Goal: Task Accomplishment & Management: Manage account settings

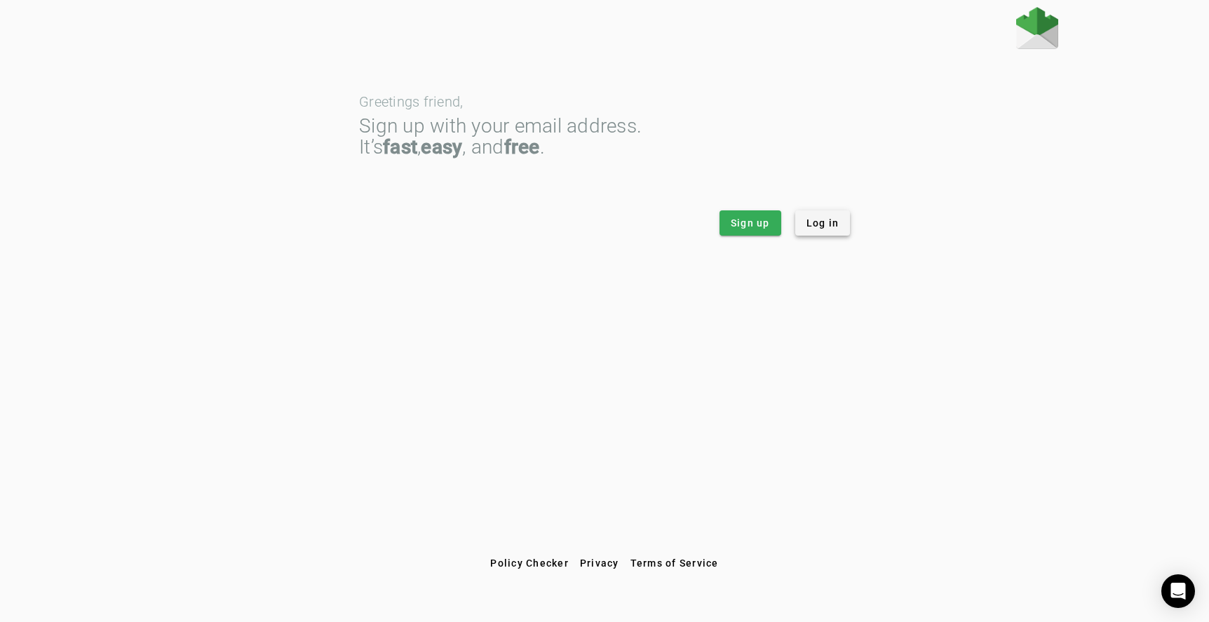
click at [825, 222] on span "Log in" at bounding box center [822, 223] width 33 height 14
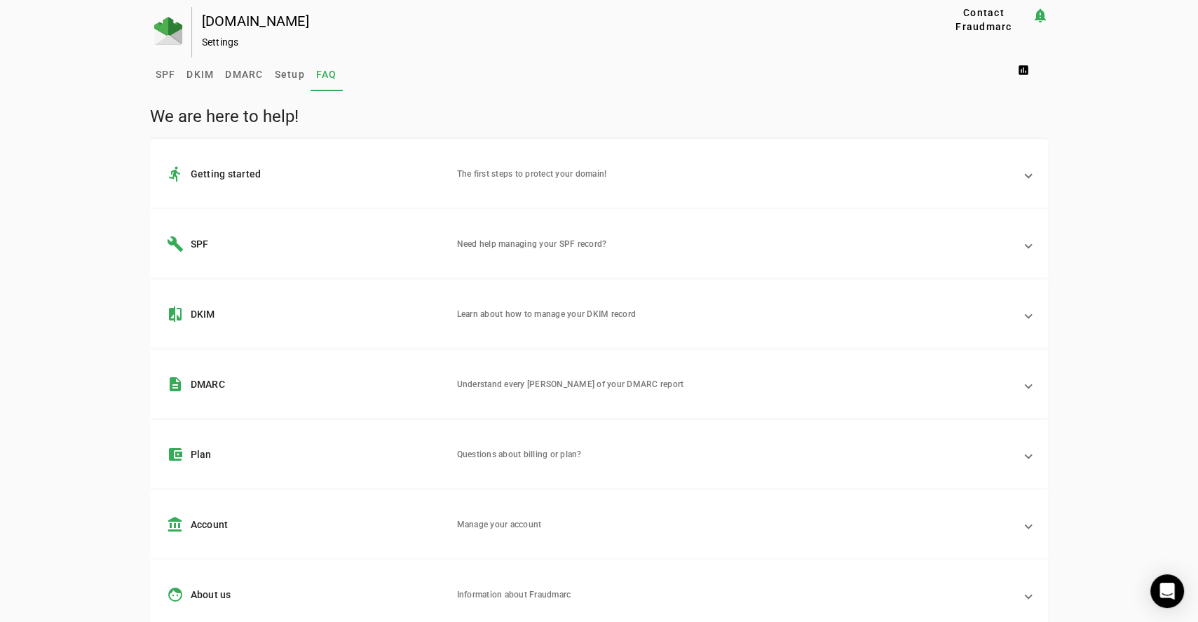
click at [205, 242] on mat-panel-title "build SPF" at bounding box center [306, 244] width 279 height 17
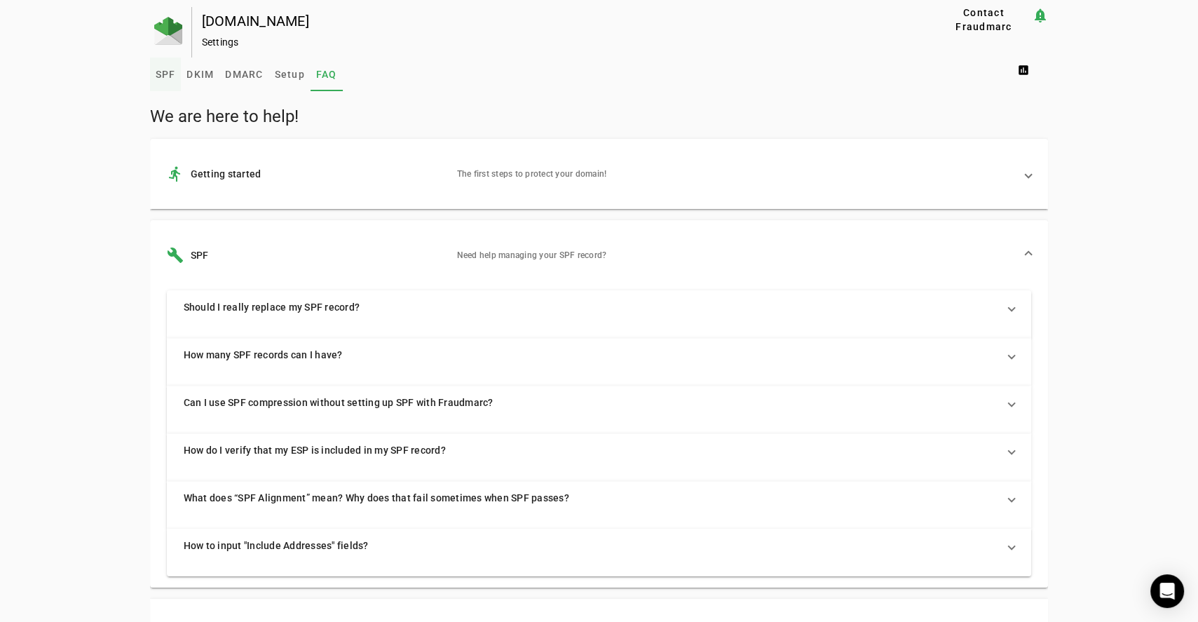
click at [159, 74] on span "SPF" at bounding box center [166, 74] width 20 height 10
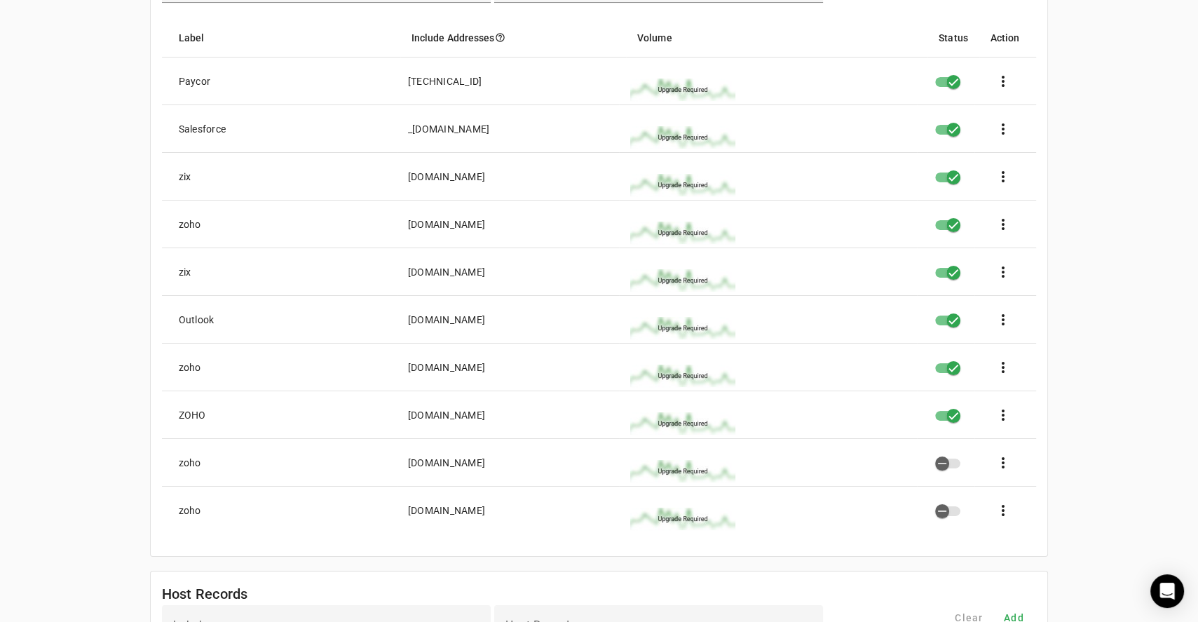
scroll to position [210, 0]
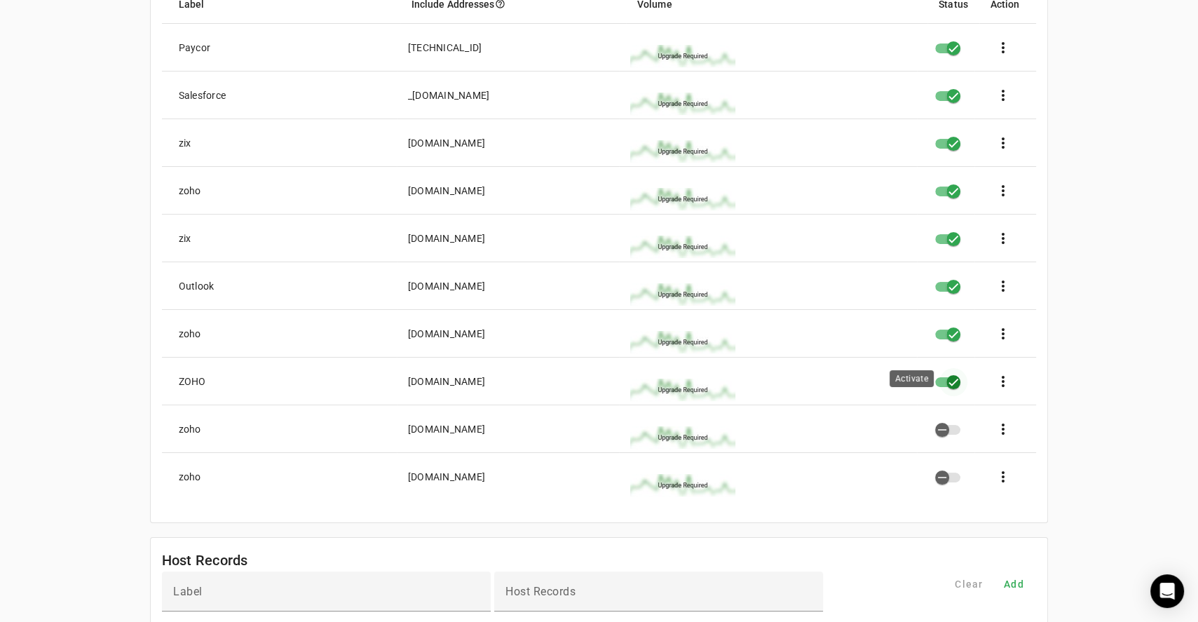
click at [955, 381] on icon "button" at bounding box center [953, 381] width 8 height 1
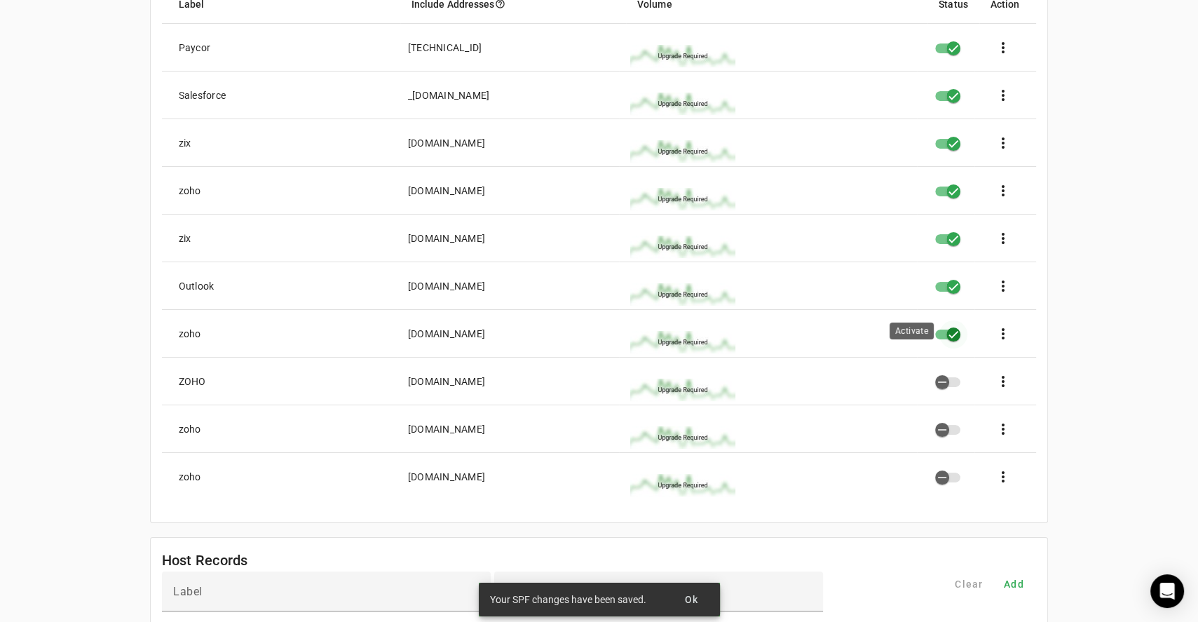
click at [956, 333] on icon "button" at bounding box center [953, 334] width 13 height 13
click at [959, 192] on icon "button" at bounding box center [953, 191] width 13 height 13
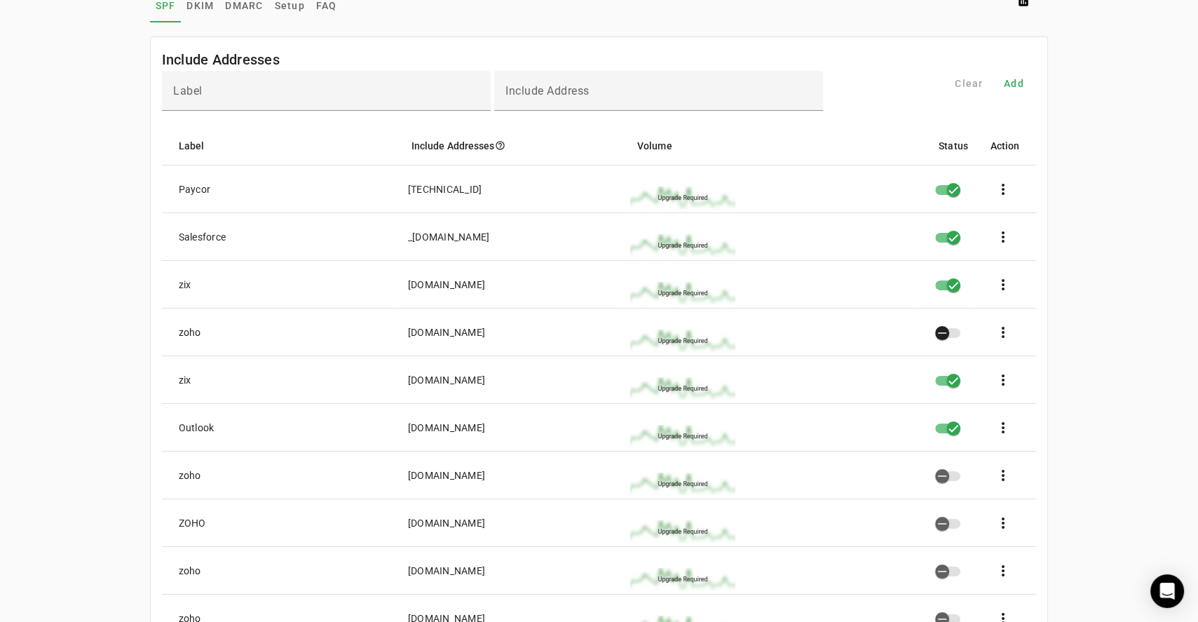
scroll to position [0, 0]
